Goal: Task Accomplishment & Management: Complete application form

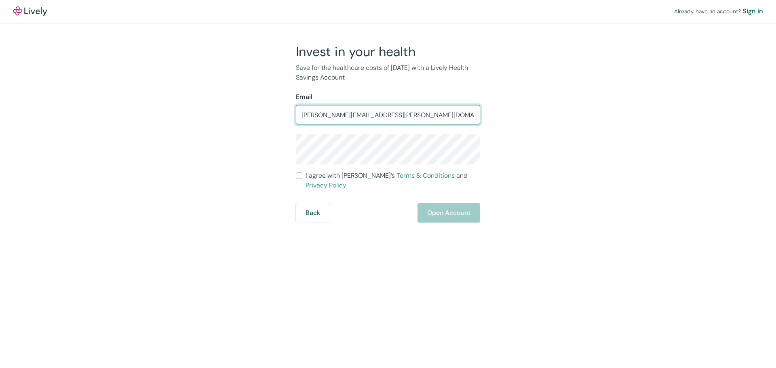
type input "[PERSON_NAME][EMAIL_ADDRESS][PERSON_NAME][DOMAIN_NAME]"
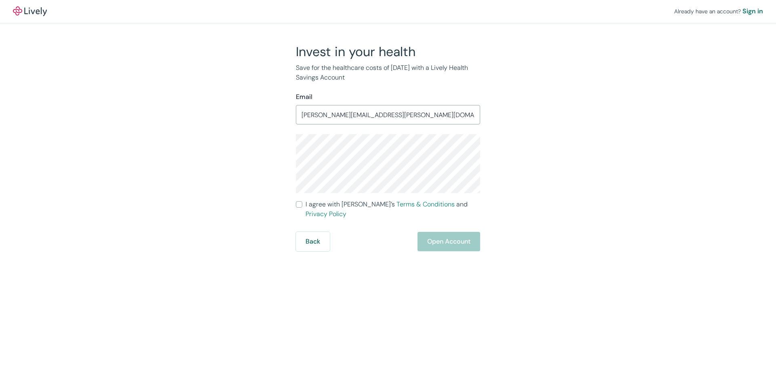
click at [299, 208] on label "I agree with Lively’s Terms & Conditions and Privacy Policy" at bounding box center [388, 209] width 184 height 19
click at [299, 208] on input "I agree with Lively’s Terms & Conditions and Privacy Policy" at bounding box center [299, 204] width 6 height 6
checkbox input "true"
click at [447, 234] on button "Open Account" at bounding box center [449, 241] width 63 height 19
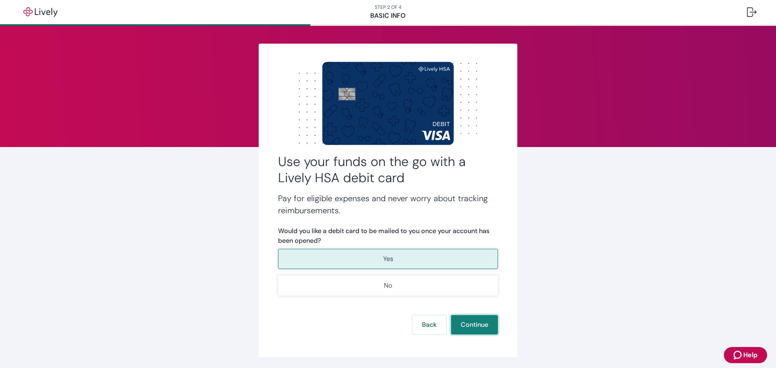
click at [485, 333] on button "Continue" at bounding box center [474, 324] width 47 height 19
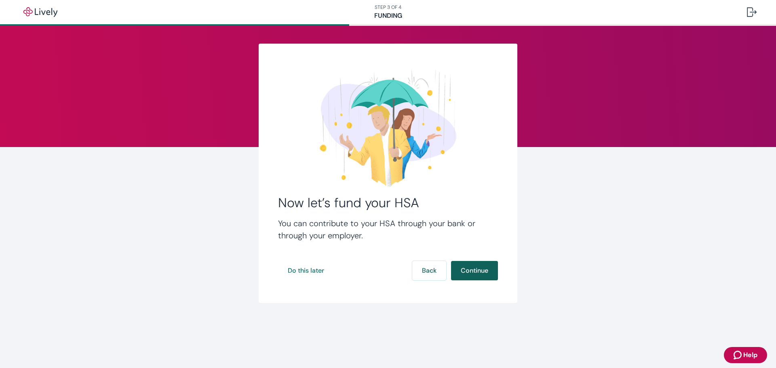
click at [478, 268] on button "Continue" at bounding box center [474, 270] width 47 height 19
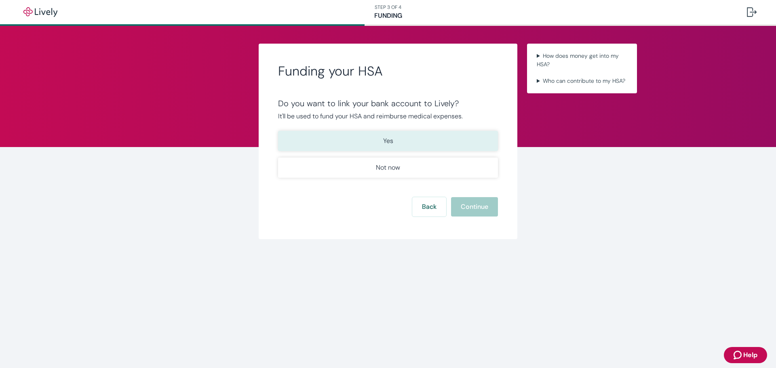
click at [418, 143] on button "Yes" at bounding box center [388, 141] width 220 height 20
click at [471, 205] on button "Continue" at bounding box center [474, 206] width 47 height 19
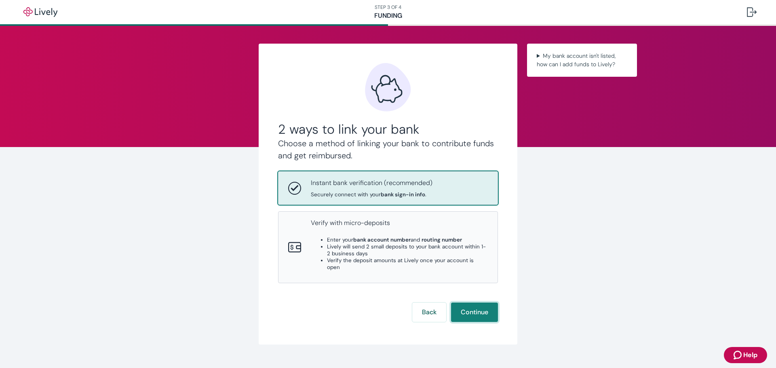
click at [469, 306] on button "Continue" at bounding box center [474, 312] width 47 height 19
